Goal: Task Accomplishment & Management: Use online tool/utility

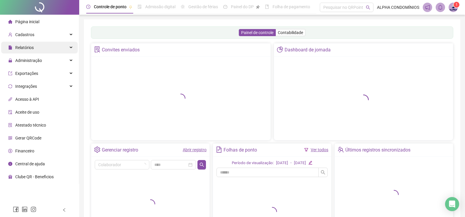
click at [20, 46] on span "Relatórios" at bounding box center [24, 47] width 18 height 5
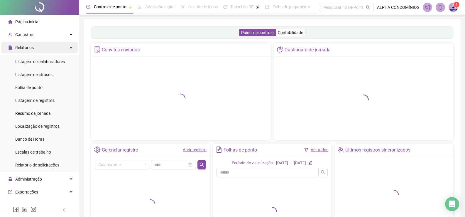
click at [25, 46] on span "Relatórios" at bounding box center [24, 47] width 18 height 5
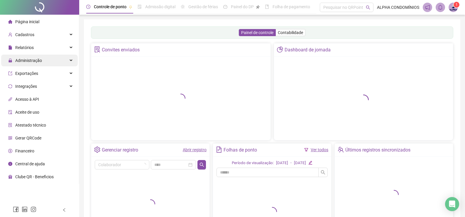
click at [29, 59] on span "Administração" at bounding box center [28, 60] width 27 height 5
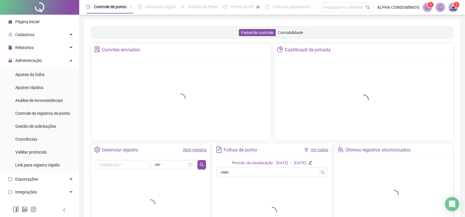
click at [35, 73] on span "Ajustes da folha" at bounding box center [29, 74] width 29 height 5
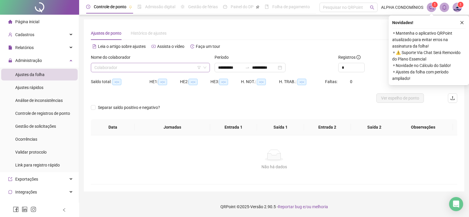
click at [131, 64] on input "search" at bounding box center [147, 67] width 107 height 9
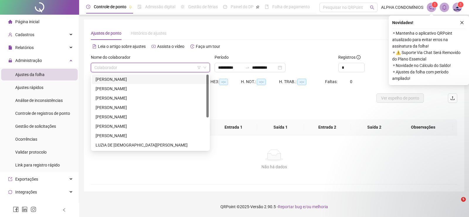
type input "**********"
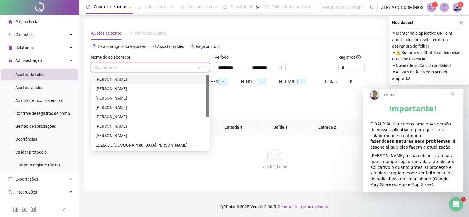
click at [117, 79] on div "[PERSON_NAME]" at bounding box center [151, 79] width 110 height 6
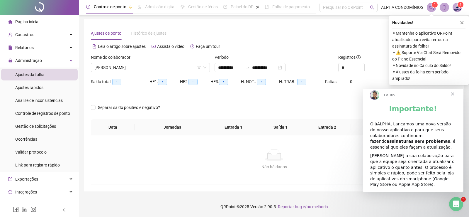
click at [453, 98] on span "Fechar" at bounding box center [452, 93] width 21 height 21
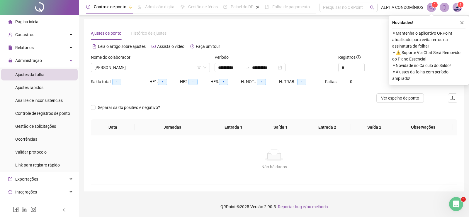
click at [461, 24] on icon "close" at bounding box center [462, 23] width 4 height 4
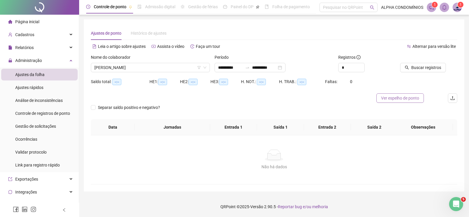
click at [390, 101] on span "Ver espelho de ponto" at bounding box center [400, 98] width 38 height 6
click at [421, 65] on span "Buscar registros" at bounding box center [426, 67] width 30 height 6
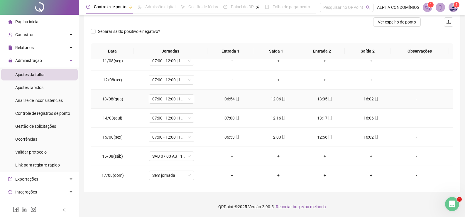
scroll to position [199, 0]
